Goal: Task Accomplishment & Management: Manage account settings

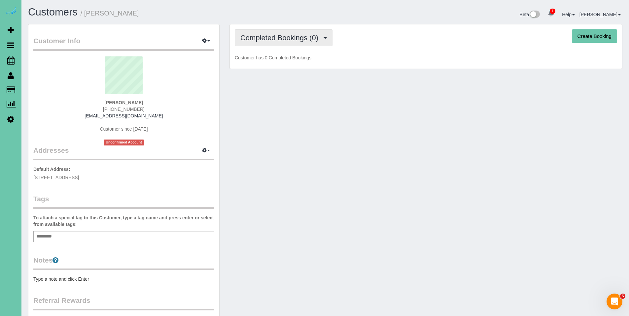
click at [276, 43] on button "Completed Bookings (0)" at bounding box center [284, 37] width 98 height 17
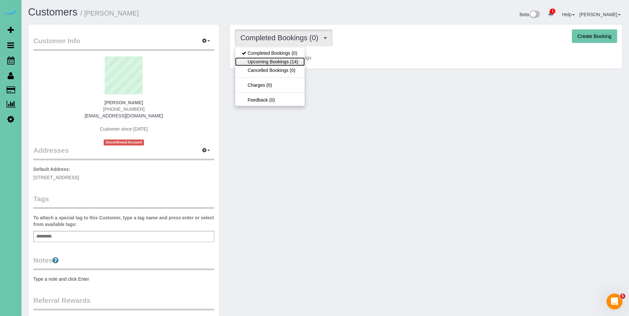
click at [275, 61] on link "Upcoming Bookings (14)" at bounding box center [270, 61] width 70 height 9
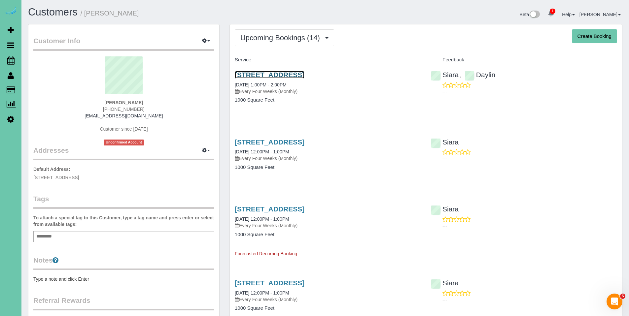
click at [304, 73] on link "222 S 15th St; Apt #1103, Omaha, NE 68102" at bounding box center [270, 75] width 70 height 8
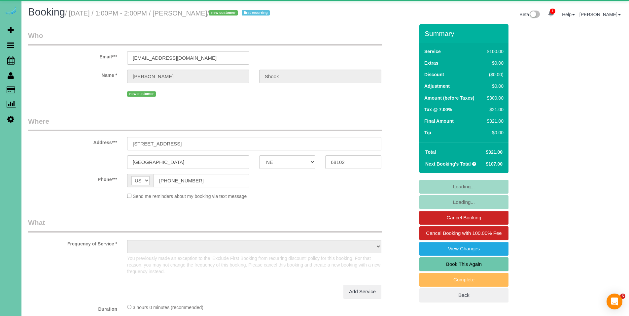
select select "NE"
select select "object:686"
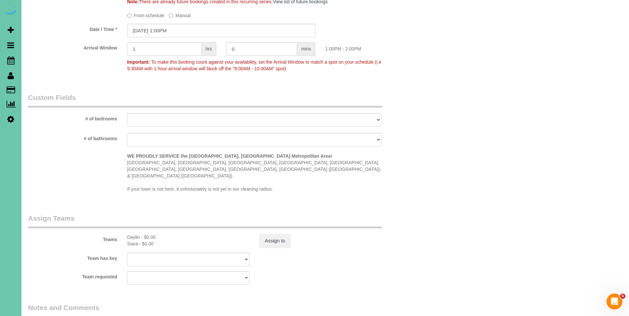
scroll to position [714, 0]
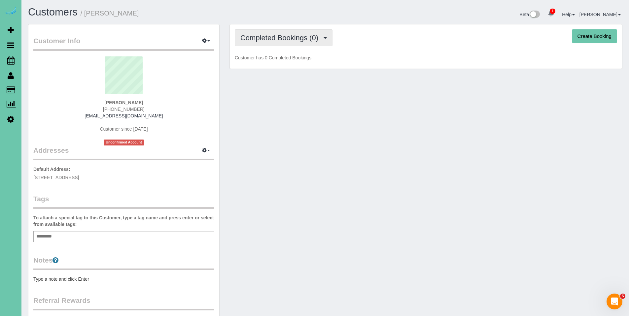
click at [284, 41] on span "Completed Bookings (0)" at bounding box center [280, 38] width 81 height 8
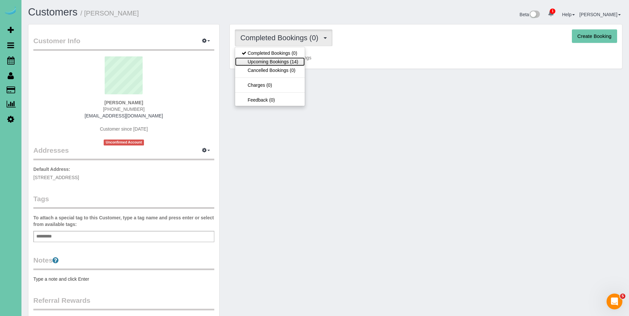
click at [277, 65] on link "Upcoming Bookings (14)" at bounding box center [270, 61] width 70 height 9
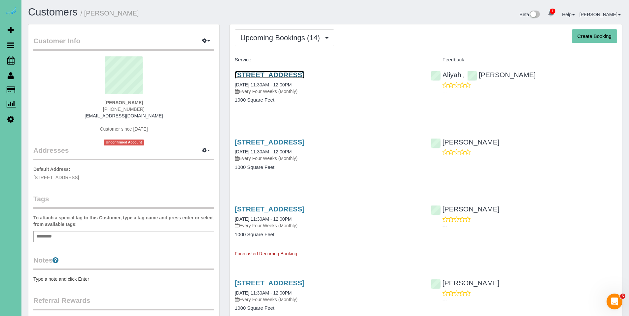
click at [290, 75] on link "4811 Magnolia Street, Omaha, NE 68137" at bounding box center [270, 75] width 70 height 8
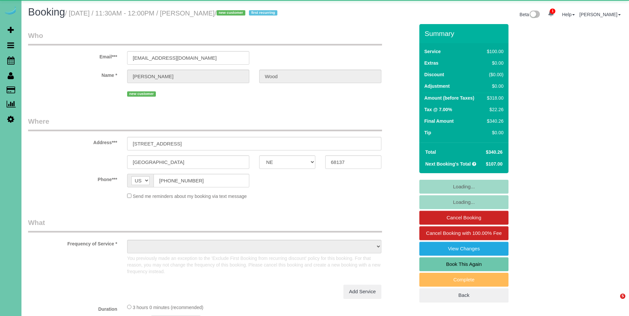
select select "NE"
select select "object:672"
select select "number:36"
select select "number:40"
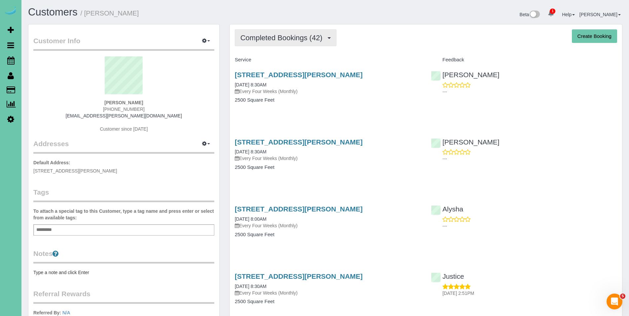
click at [286, 32] on button "Completed Bookings (42)" at bounding box center [286, 37] width 102 height 17
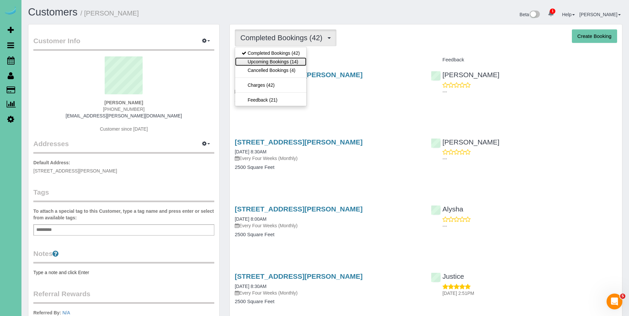
click at [277, 60] on link "Upcoming Bookings (14)" at bounding box center [270, 61] width 71 height 9
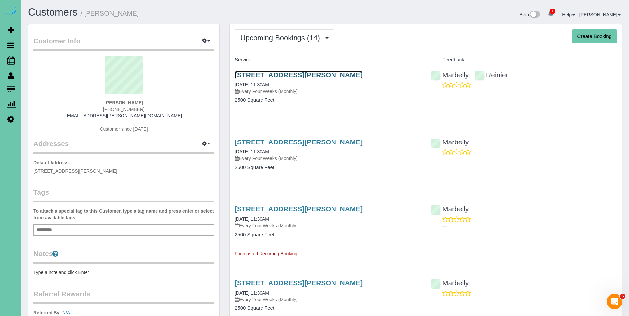
click at [270, 78] on link "15433 Seward Street, Omaha, NE 68154" at bounding box center [299, 75] width 128 height 8
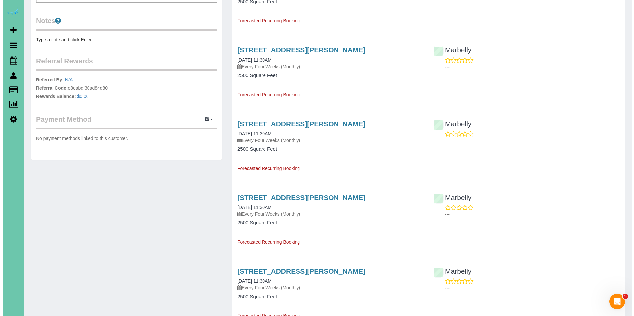
scroll to position [264, 0]
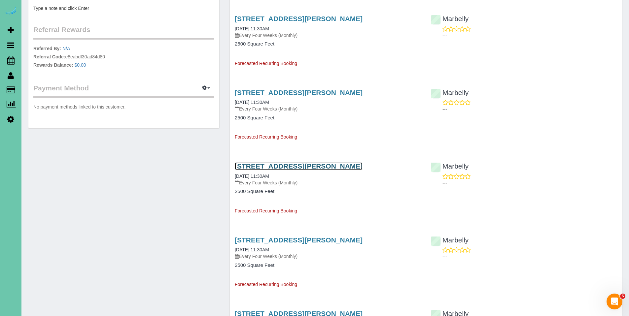
click at [290, 167] on link "15433 Seward Street, Omaha, NE 68154" at bounding box center [299, 166] width 128 height 8
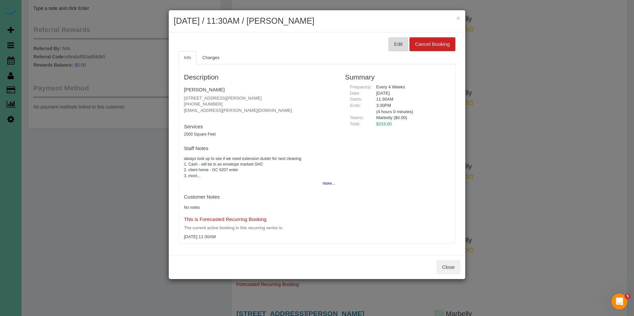
click at [399, 40] on button "Edit" at bounding box center [398, 44] width 20 height 14
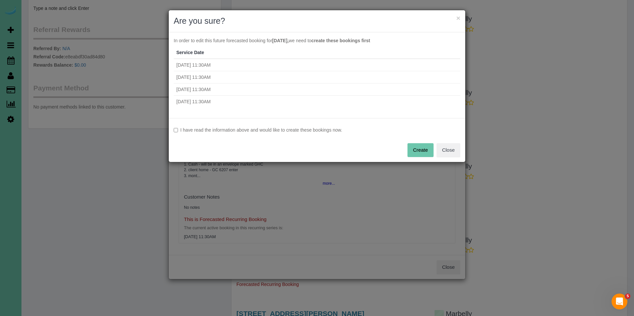
click at [282, 133] on label "I have read the information above and would like to create these bookings now." at bounding box center [317, 130] width 286 height 7
click at [427, 150] on button "Create" at bounding box center [420, 150] width 26 height 14
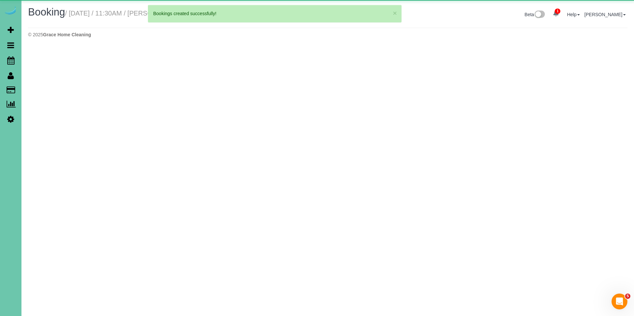
select select "NE"
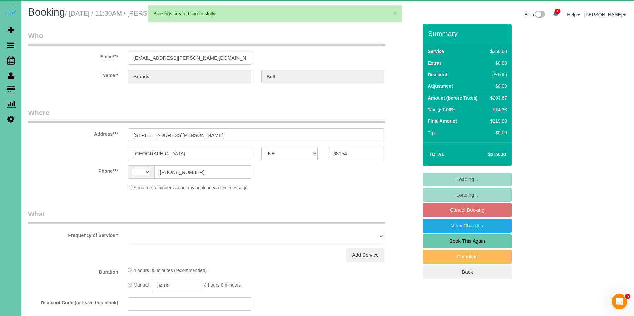
select select "string:[GEOGRAPHIC_DATA]"
select select "object:2352"
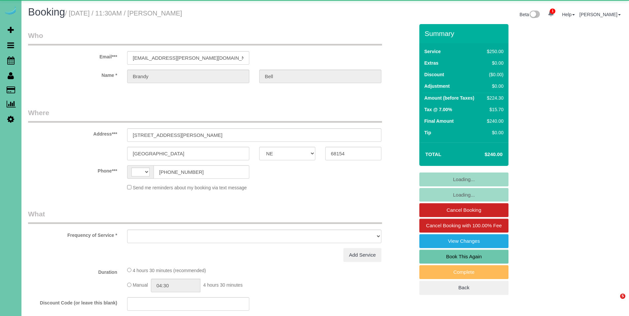
select select "NE"
select select "string:[GEOGRAPHIC_DATA]"
select select "object:667"
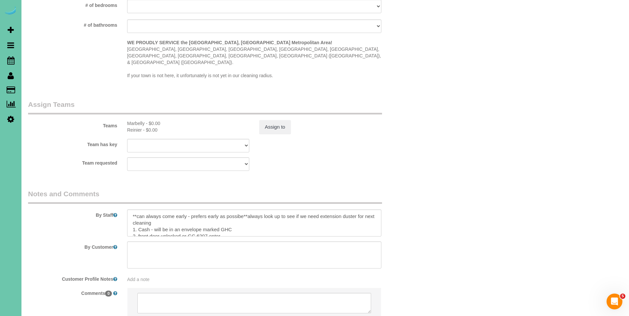
scroll to position [642, 0]
click at [351, 208] on textarea at bounding box center [254, 221] width 254 height 27
